Goal: Information Seeking & Learning: Learn about a topic

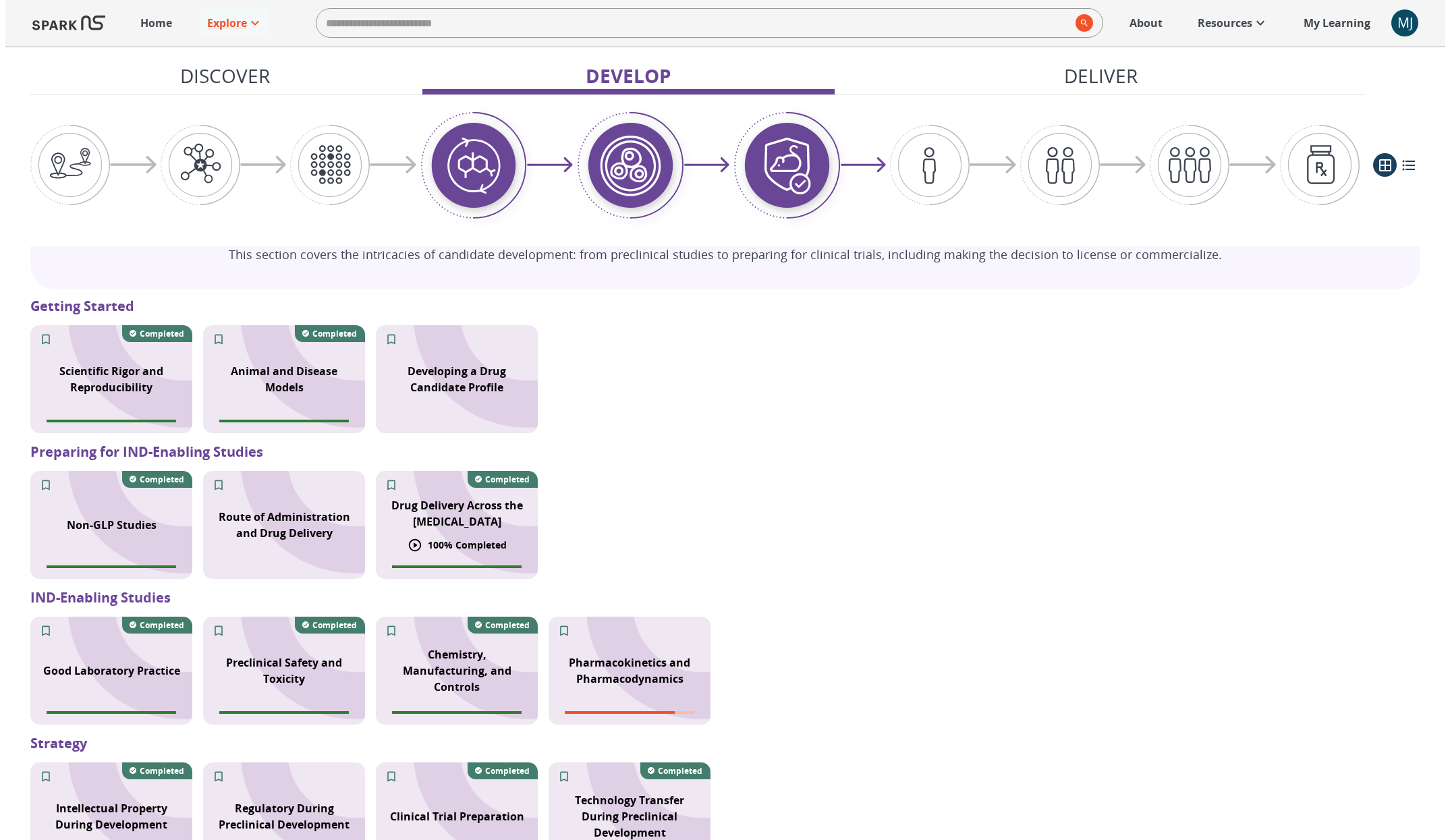
scroll to position [976, 0]
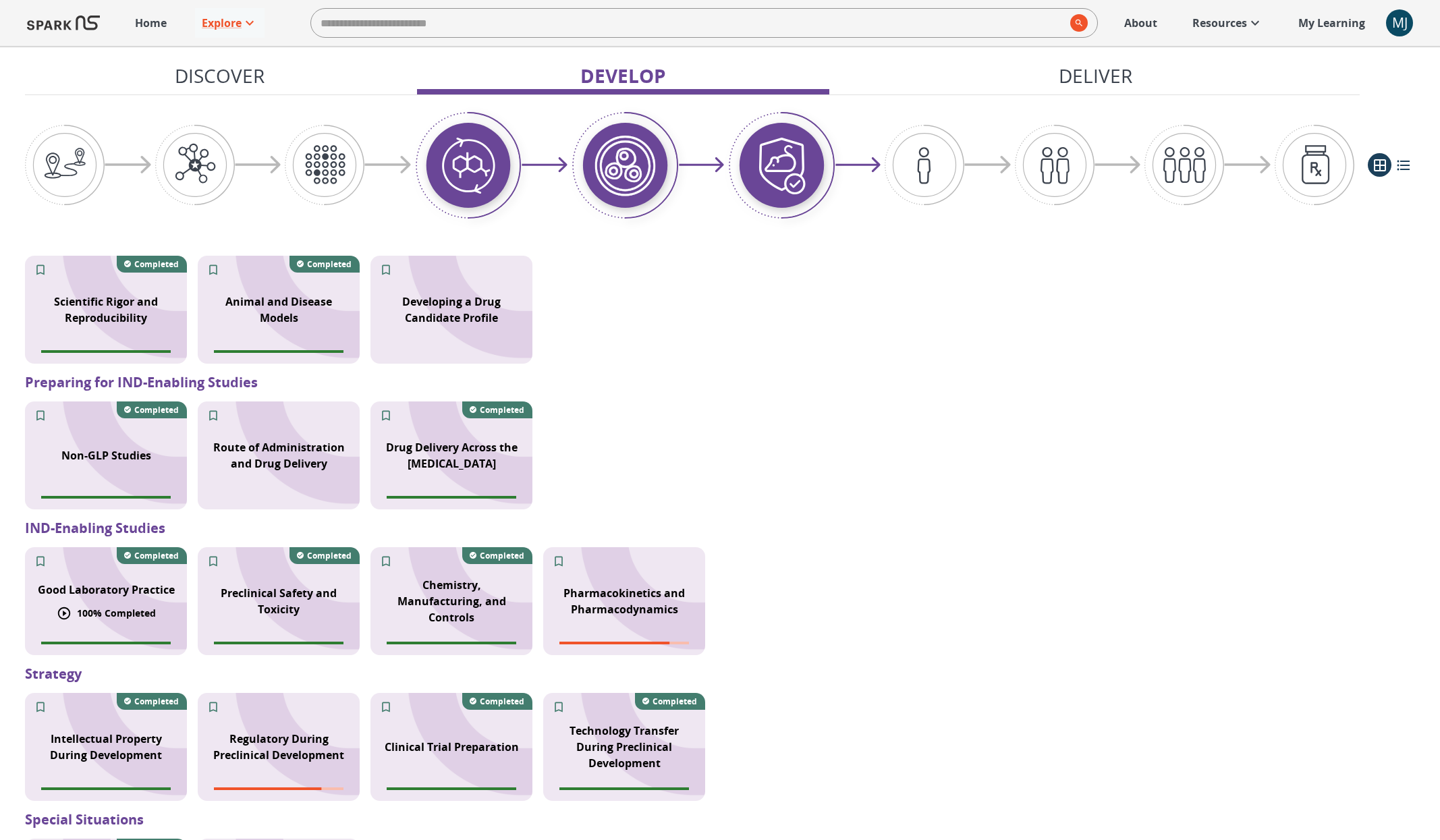
click at [114, 619] on p "100 % Completed" at bounding box center [116, 613] width 79 height 15
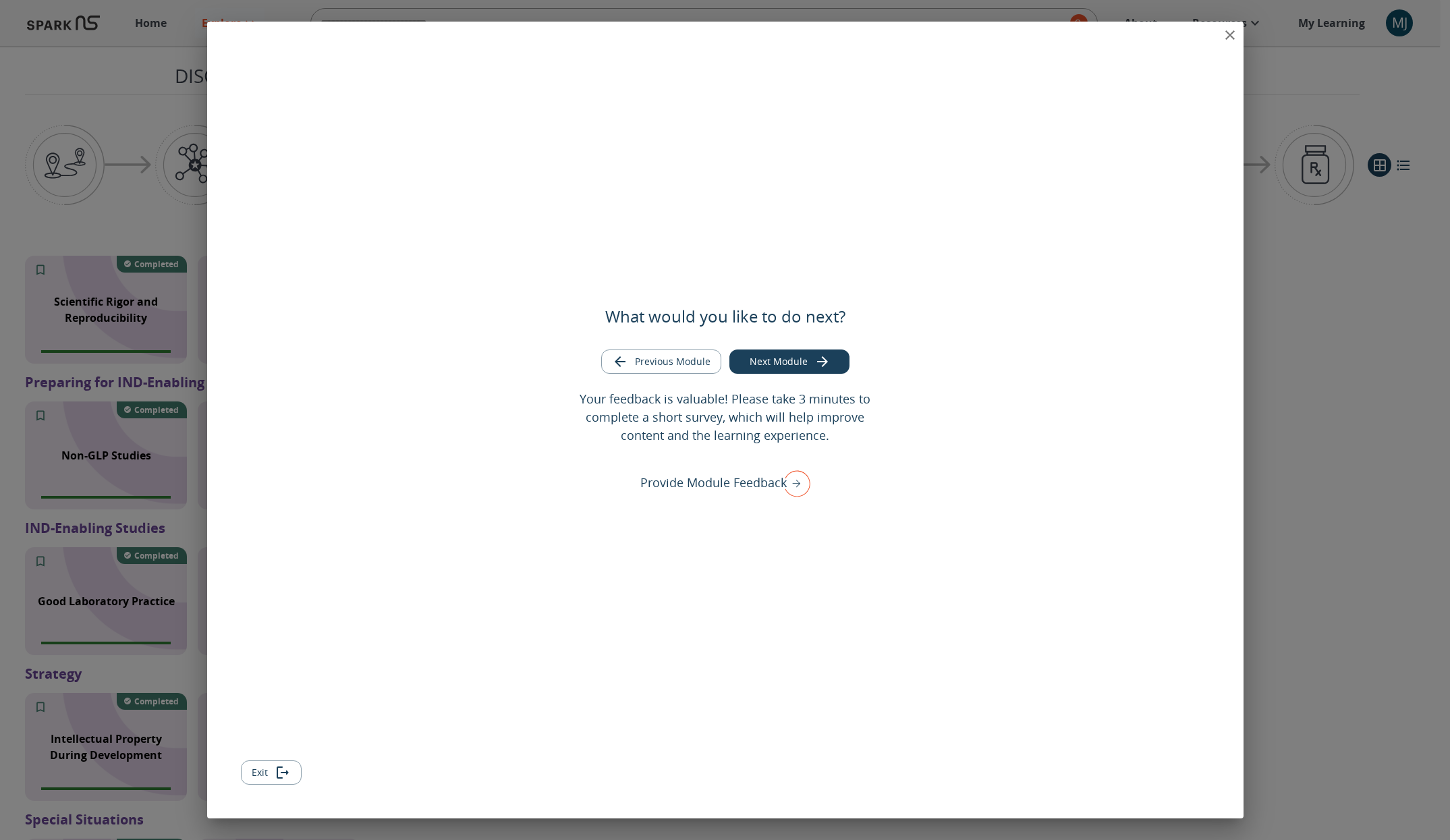
drag, startPoint x: 1236, startPoint y: 32, endPoint x: 1231, endPoint y: 57, distance: 25.5
click at [1236, 32] on icon "close" at bounding box center [1230, 36] width 16 height 16
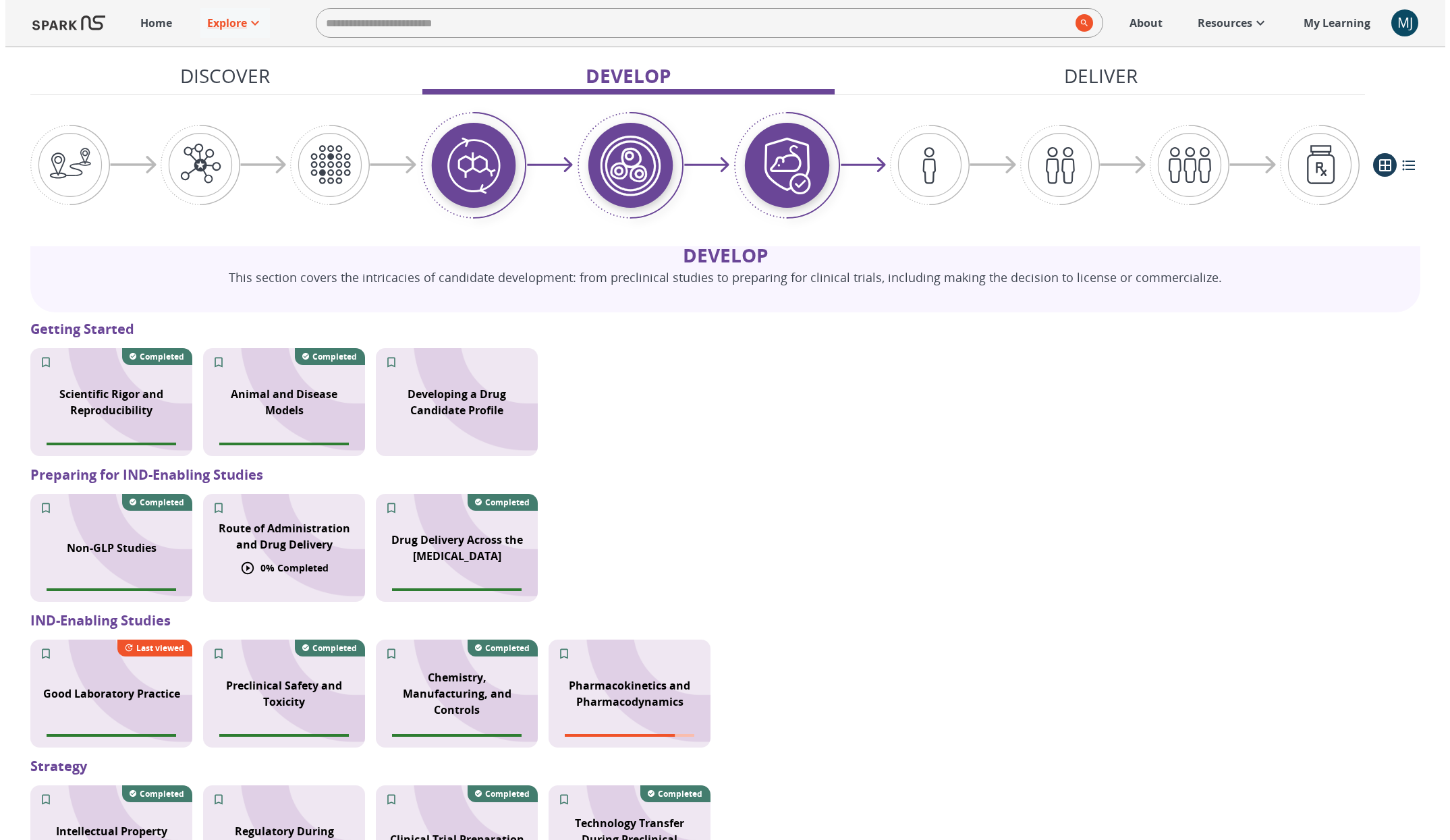
scroll to position [933, 0]
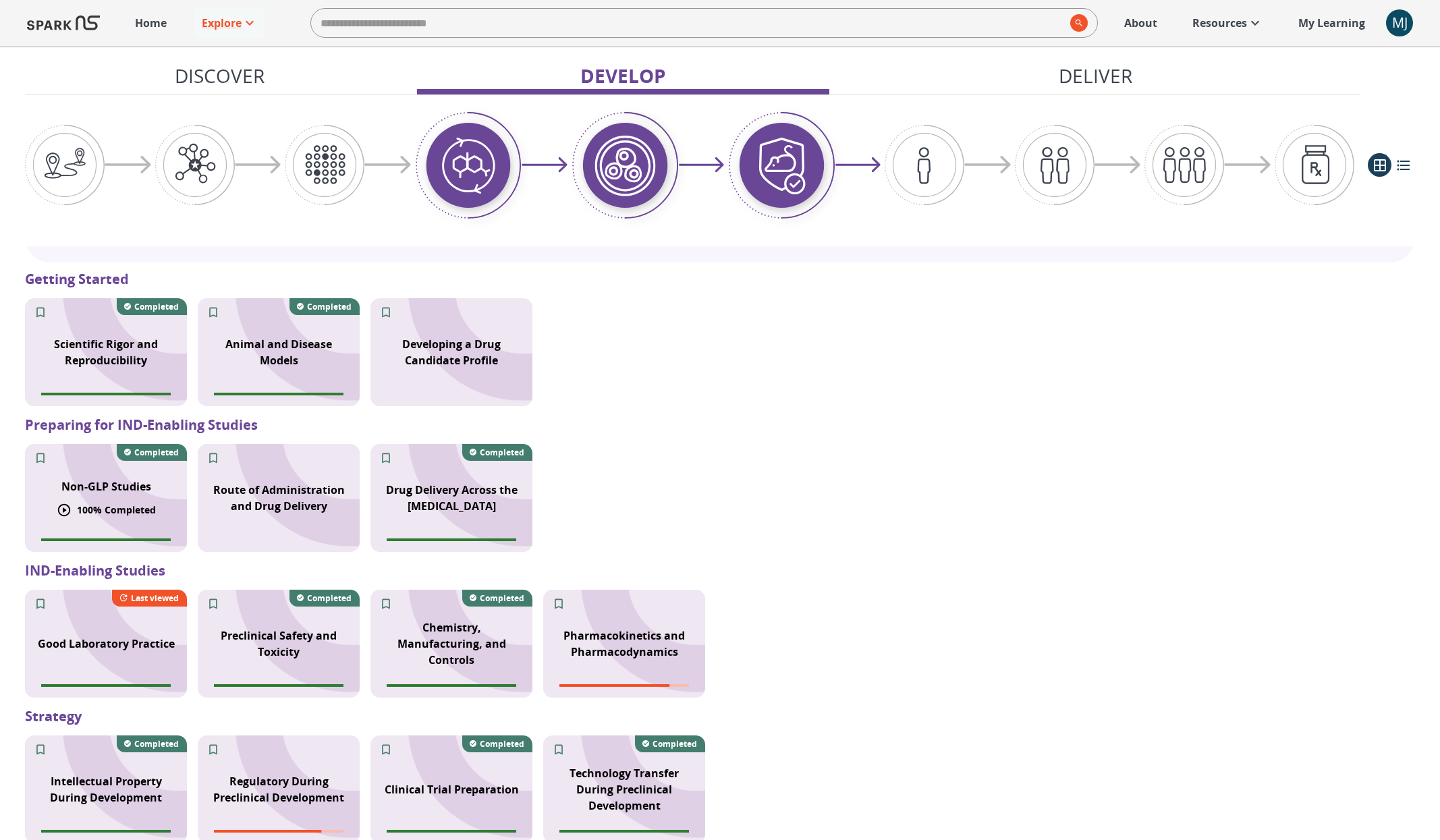
click at [167, 497] on div "Non-GLP Studies 100 % Completed Completed" at bounding box center [105, 498] width 162 height 108
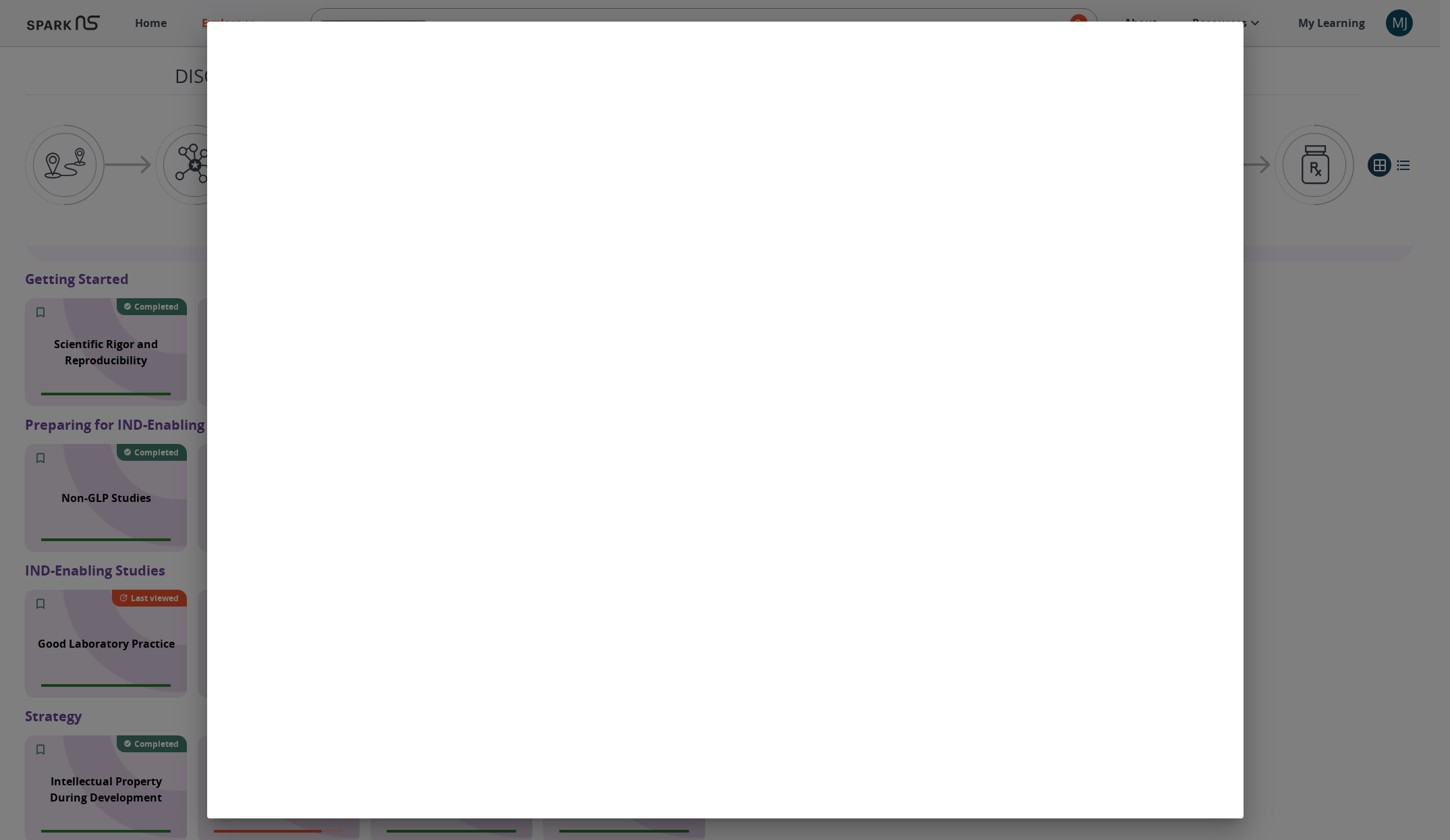
click at [1439, 182] on div at bounding box center [725, 420] width 1450 height 840
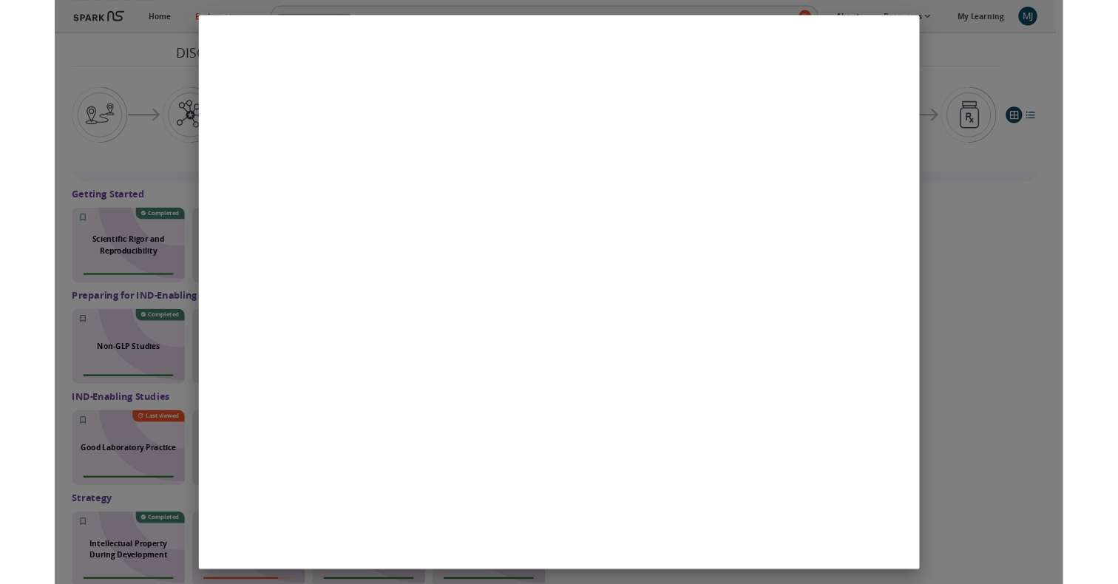
scroll to position [1014, 0]
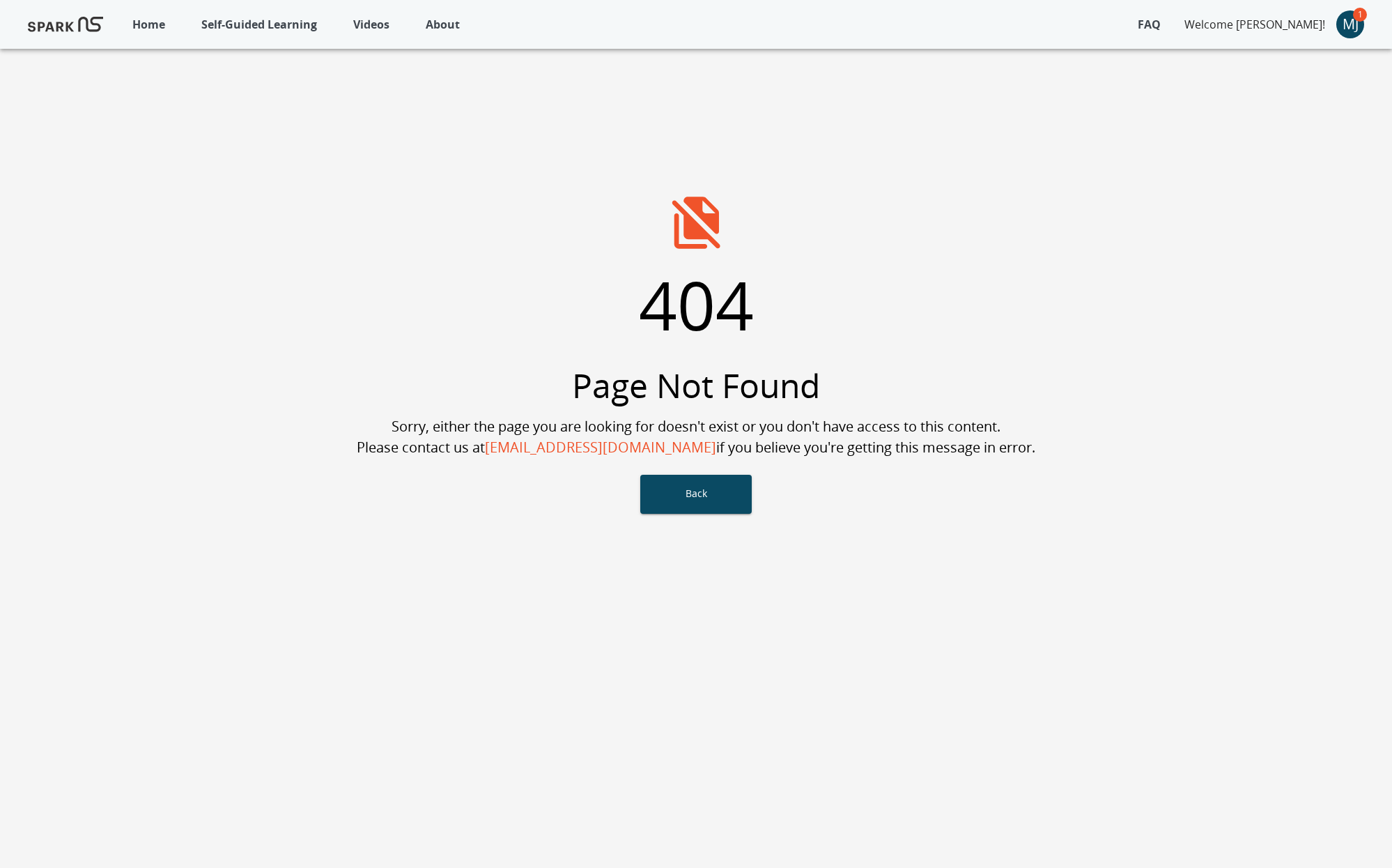
click at [262, 16] on p "Self-Guided Learning" at bounding box center [259, 25] width 116 height 17
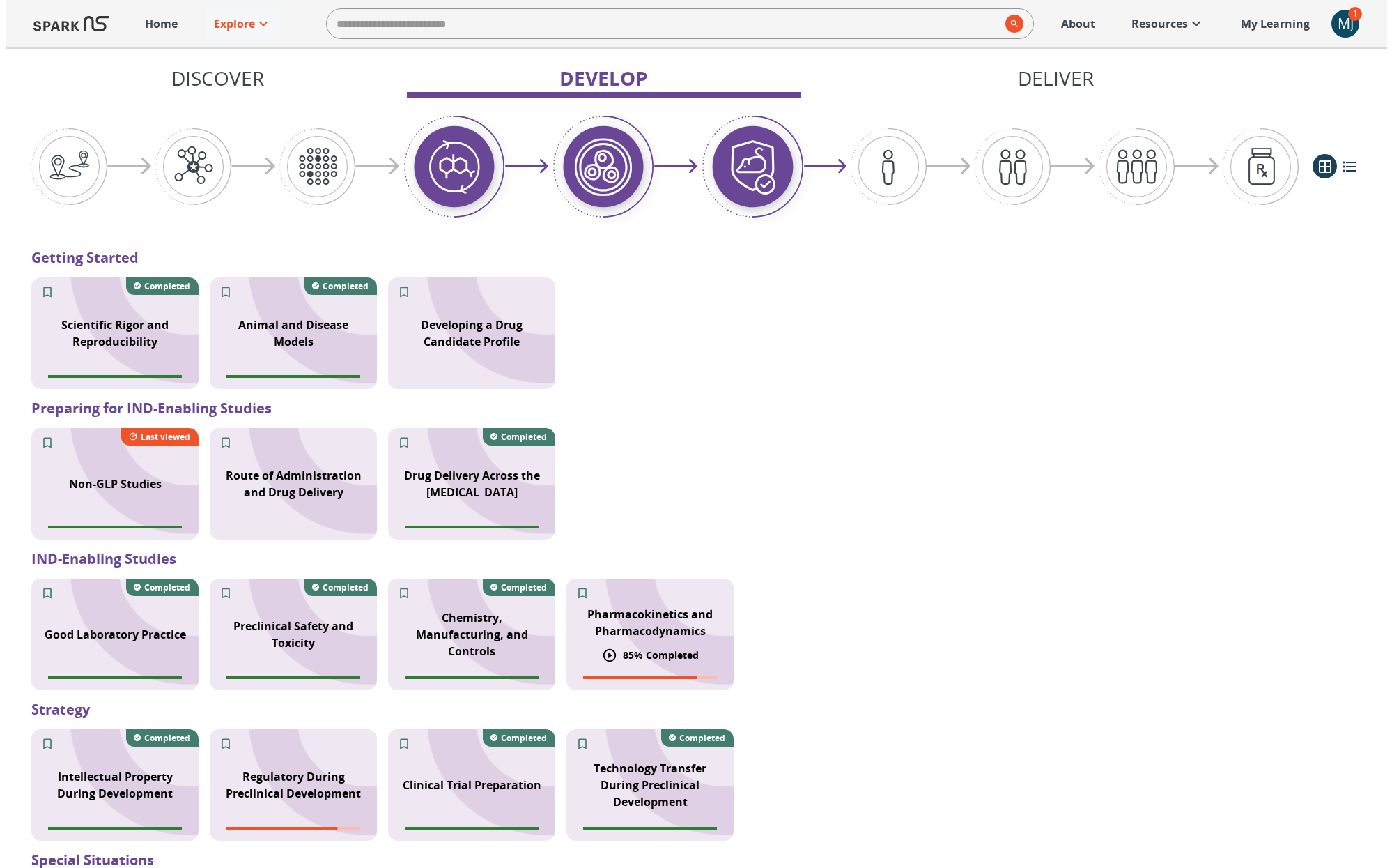
scroll to position [1118, 0]
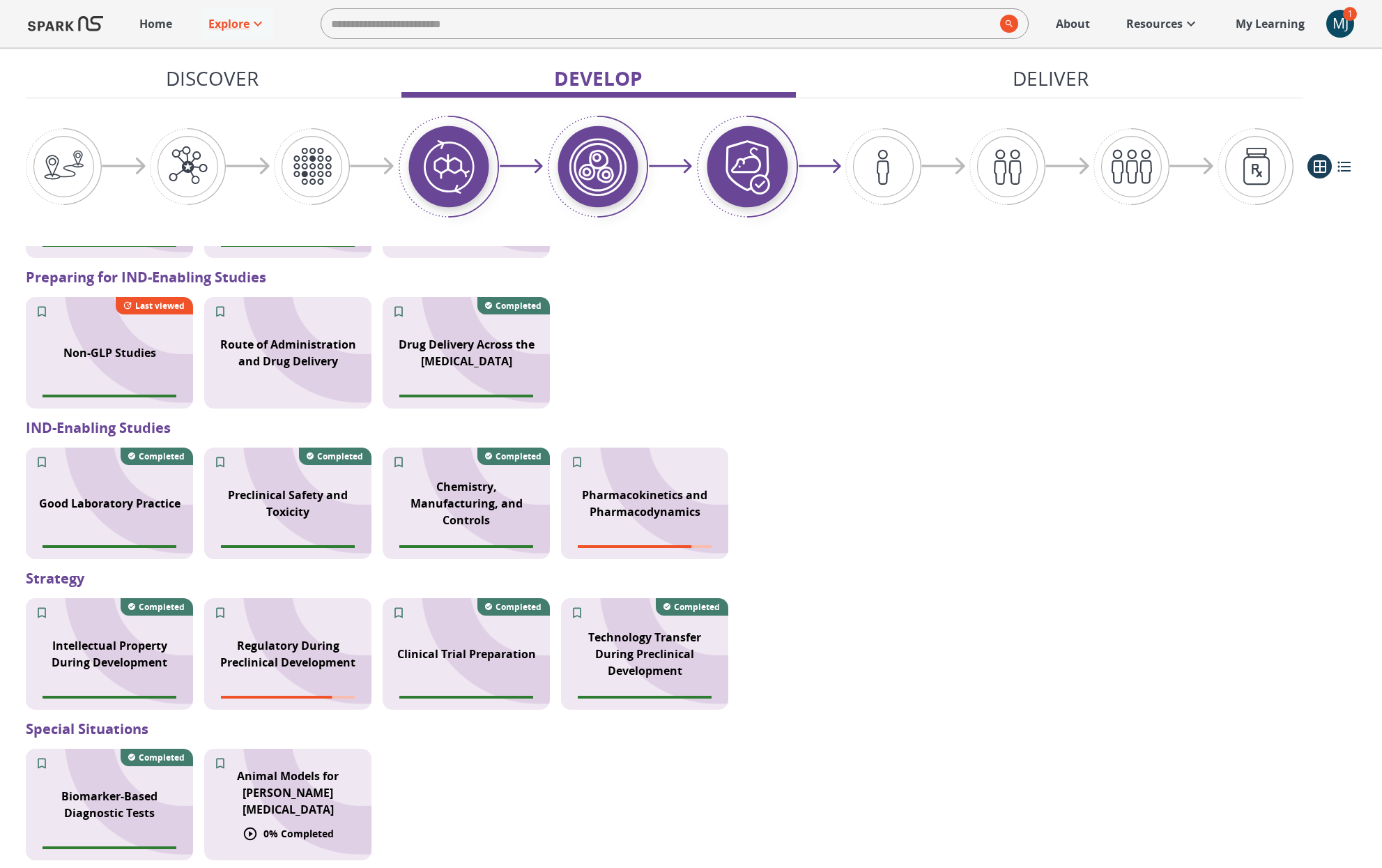
click at [262, 782] on p "Animal Models for [PERSON_NAME][MEDICAL_DATA]" at bounding box center [288, 792] width 151 height 50
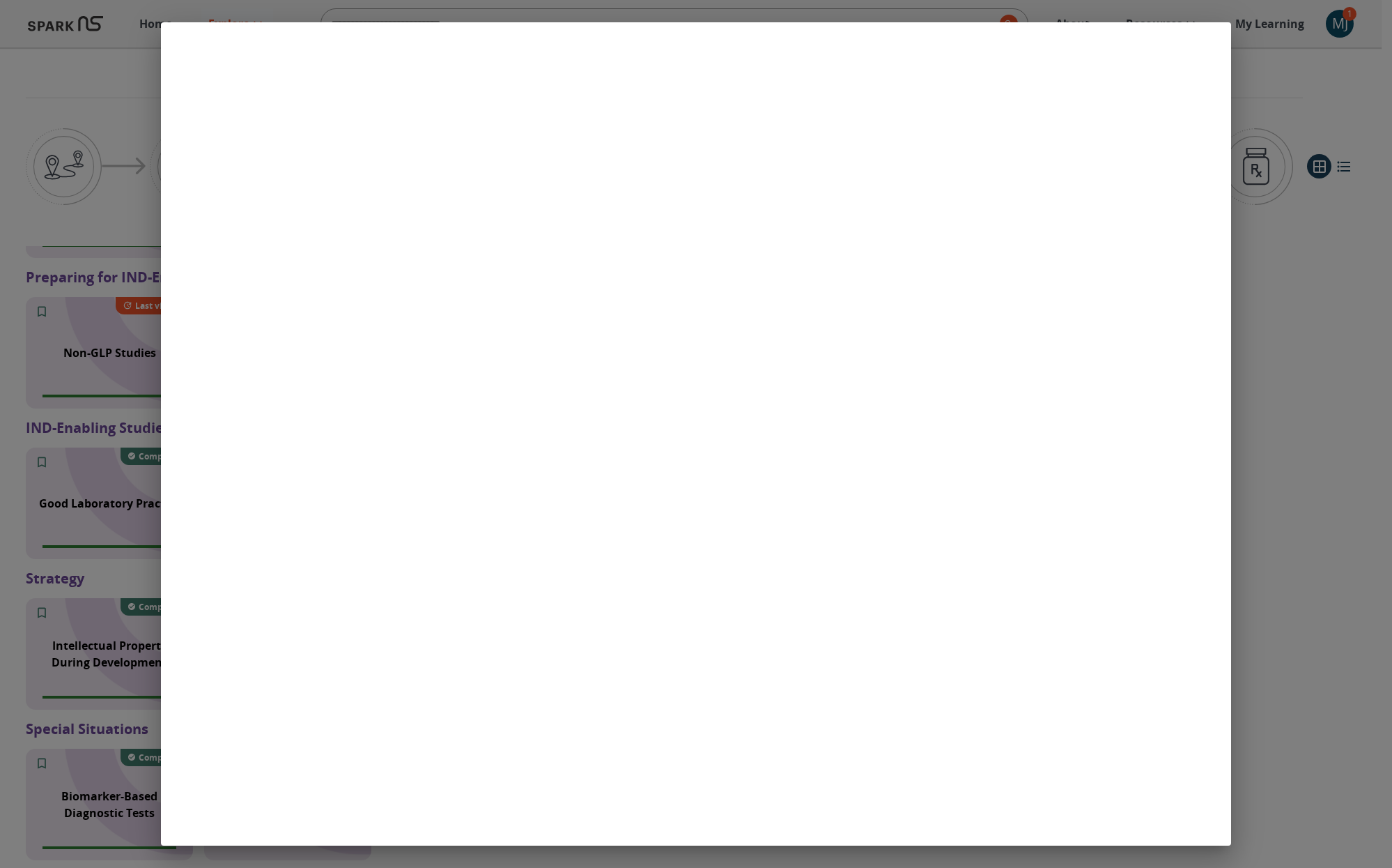
click at [69, 397] on div at bounding box center [696, 434] width 1392 height 868
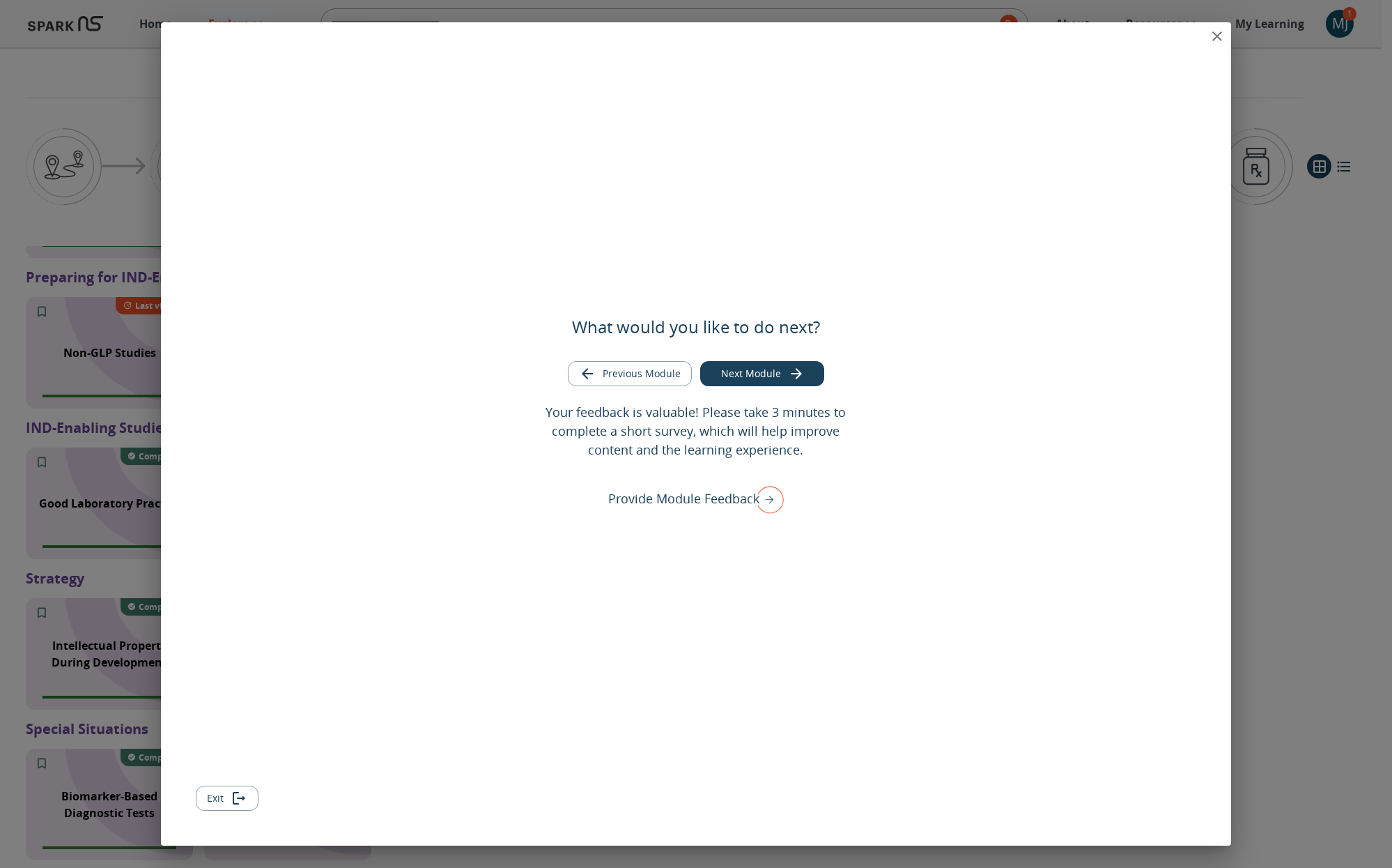
click at [1227, 35] on button "close" at bounding box center [1218, 37] width 28 height 28
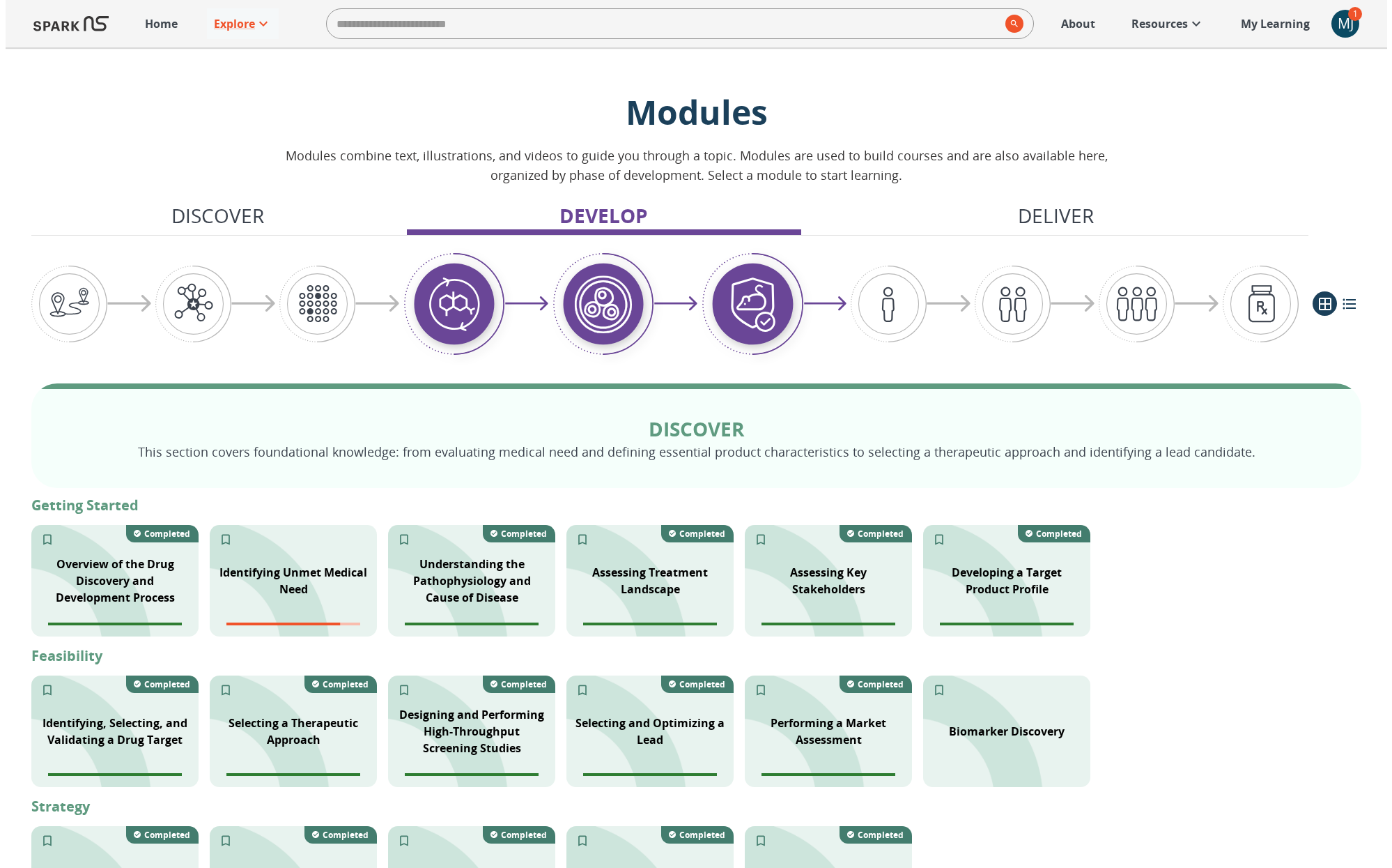
scroll to position [340, 0]
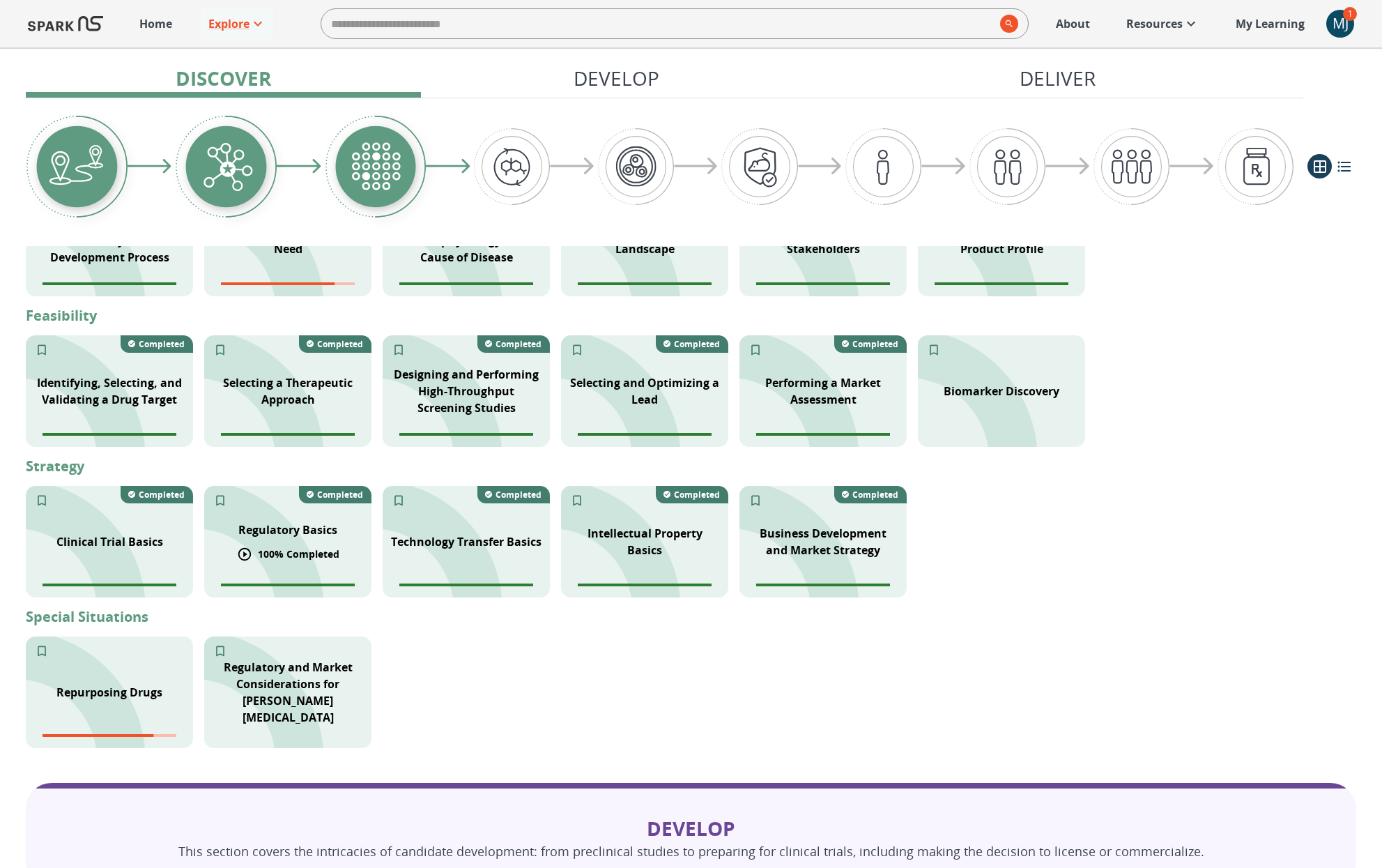
click at [270, 533] on p "Regulatory Basics" at bounding box center [288, 530] width 99 height 17
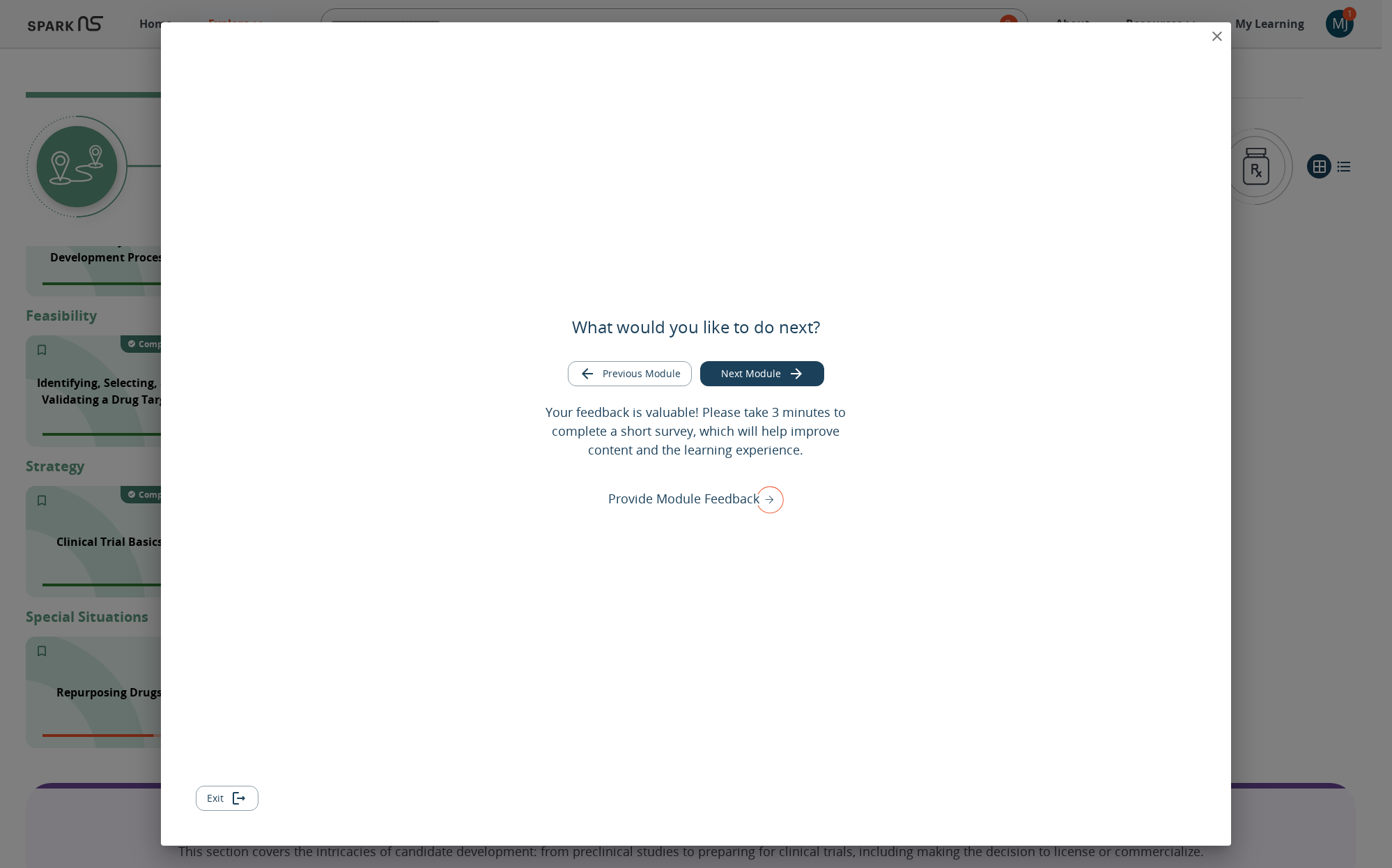
click at [1213, 28] on icon "close" at bounding box center [1218, 37] width 17 height 17
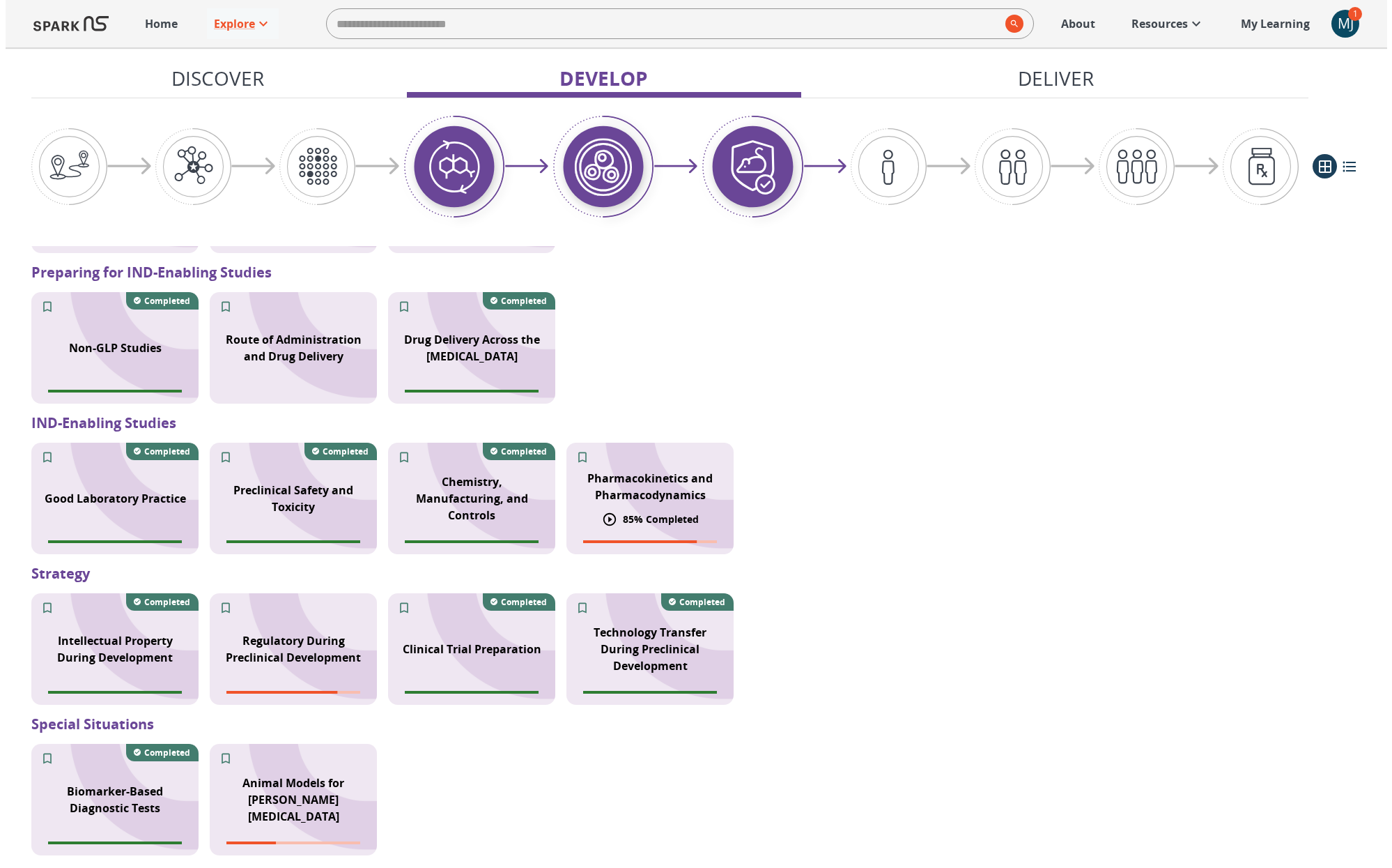
scroll to position [1462, 0]
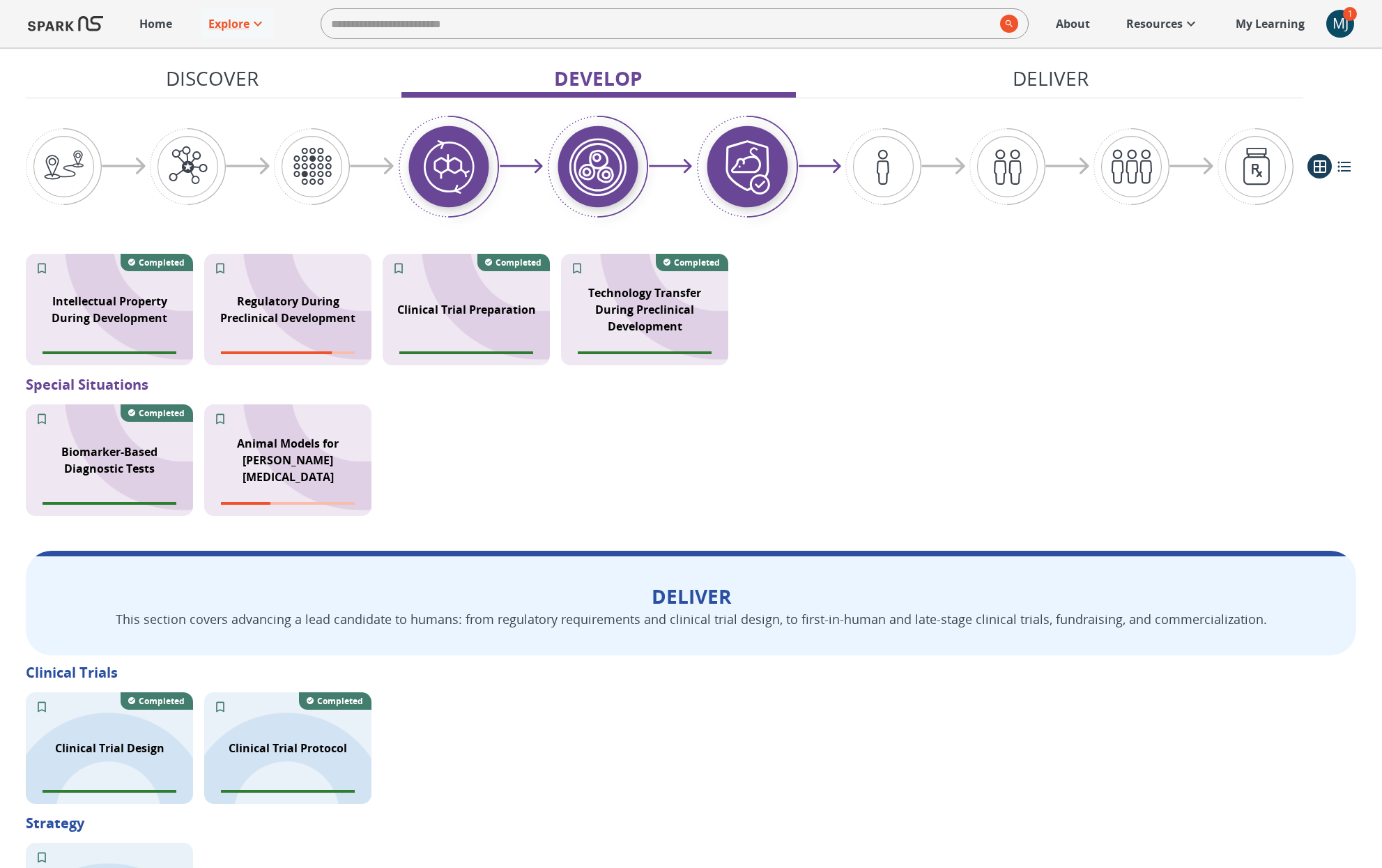
click at [375, 463] on div "Animal Models for [PERSON_NAME][MEDICAL_DATA]" at bounding box center [290, 460] width 173 height 111
click at [270, 456] on p "Animal Models for [PERSON_NAME][MEDICAL_DATA]" at bounding box center [288, 448] width 151 height 50
